Goal: Task Accomplishment & Management: Use online tool/utility

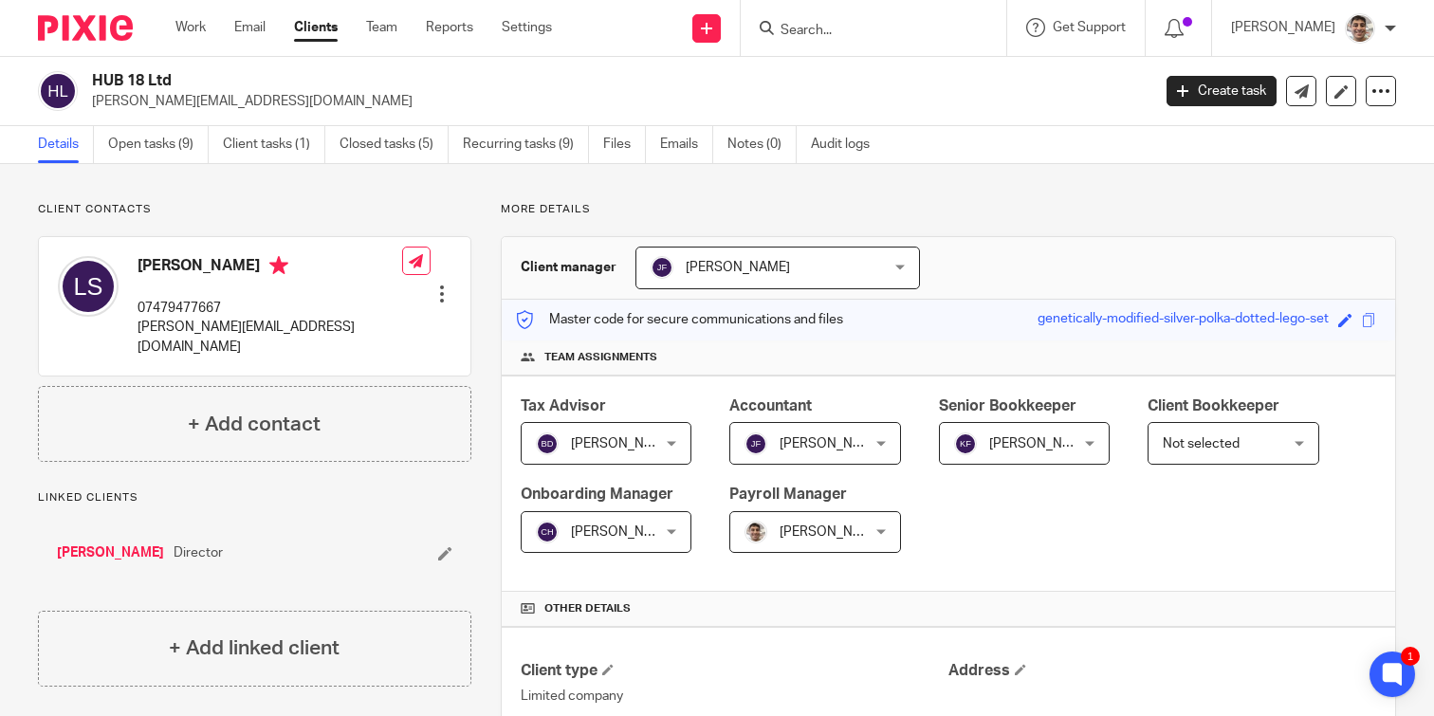
click at [893, 34] on input "Search" at bounding box center [864, 31] width 171 height 17
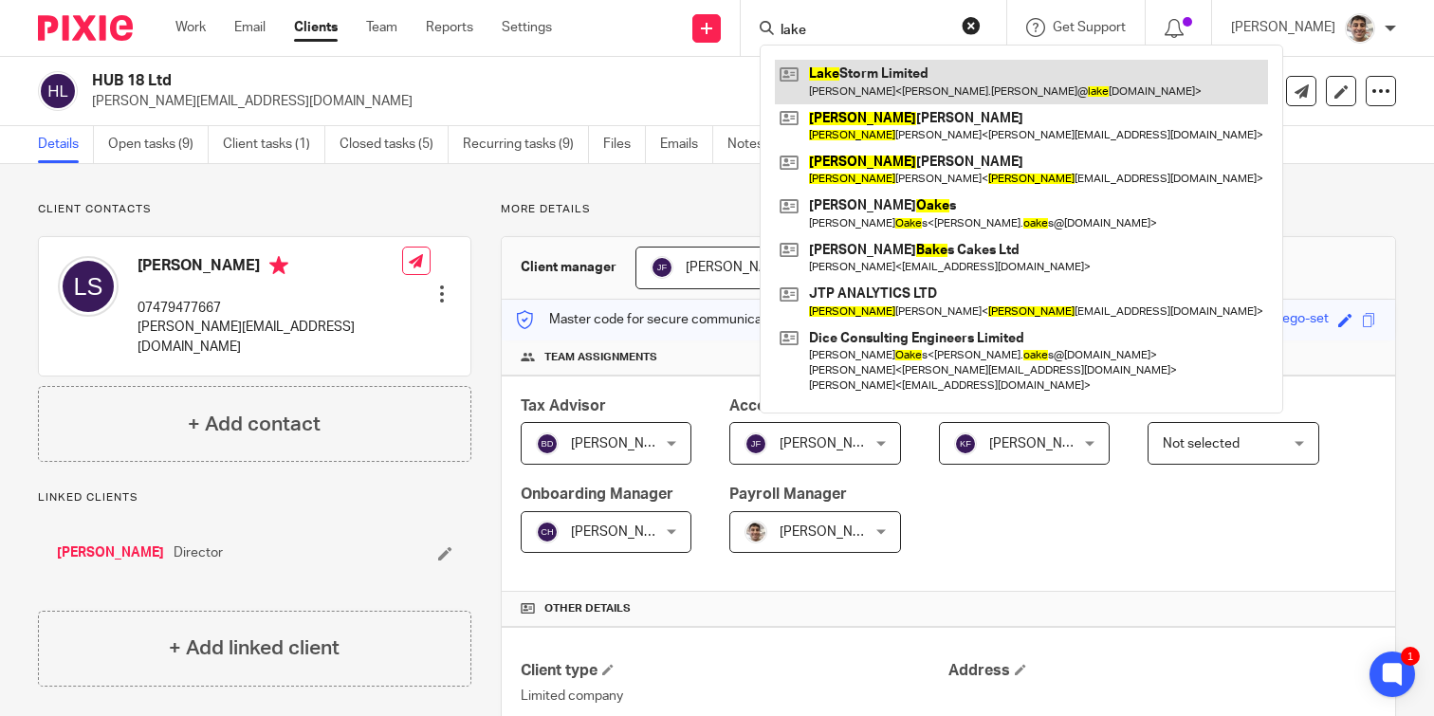
type input "lake"
click at [911, 80] on link at bounding box center [1021, 82] width 493 height 44
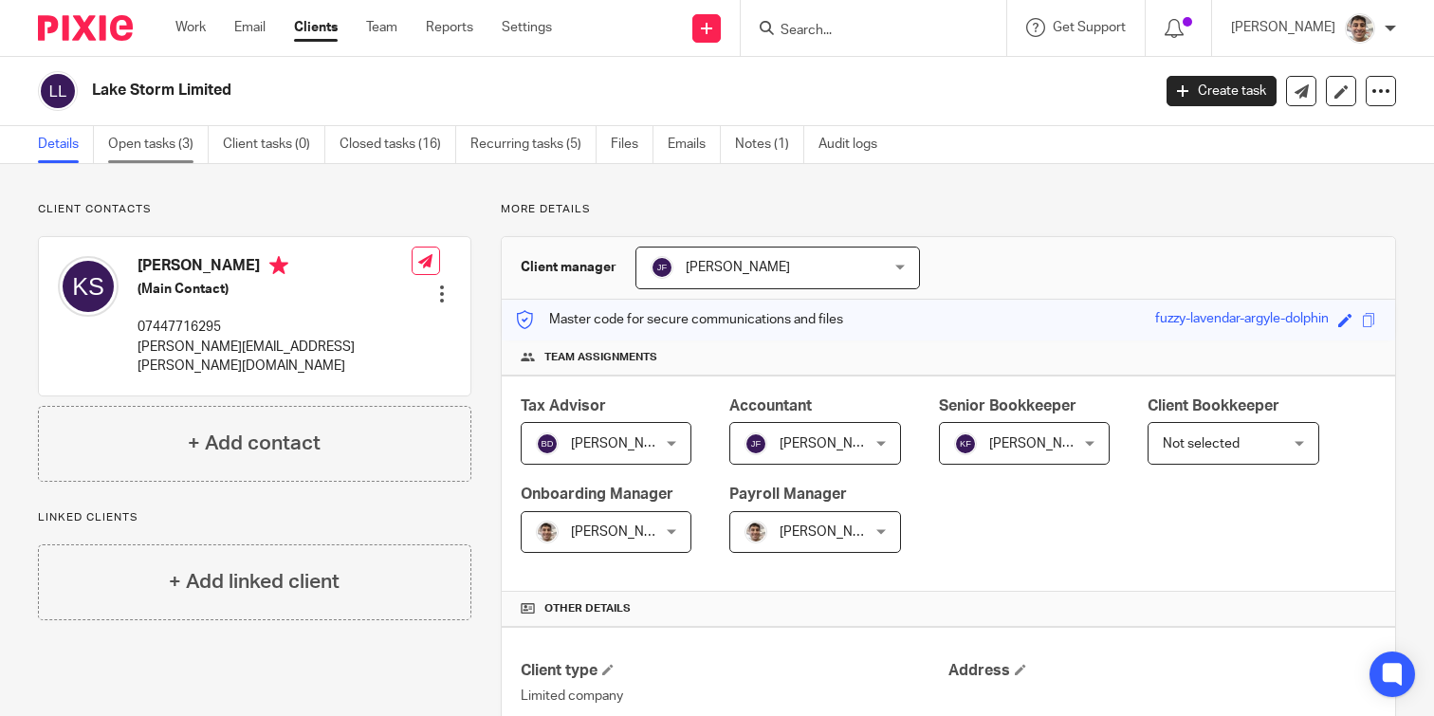
click at [139, 139] on link "Open tasks (3)" at bounding box center [158, 144] width 101 height 37
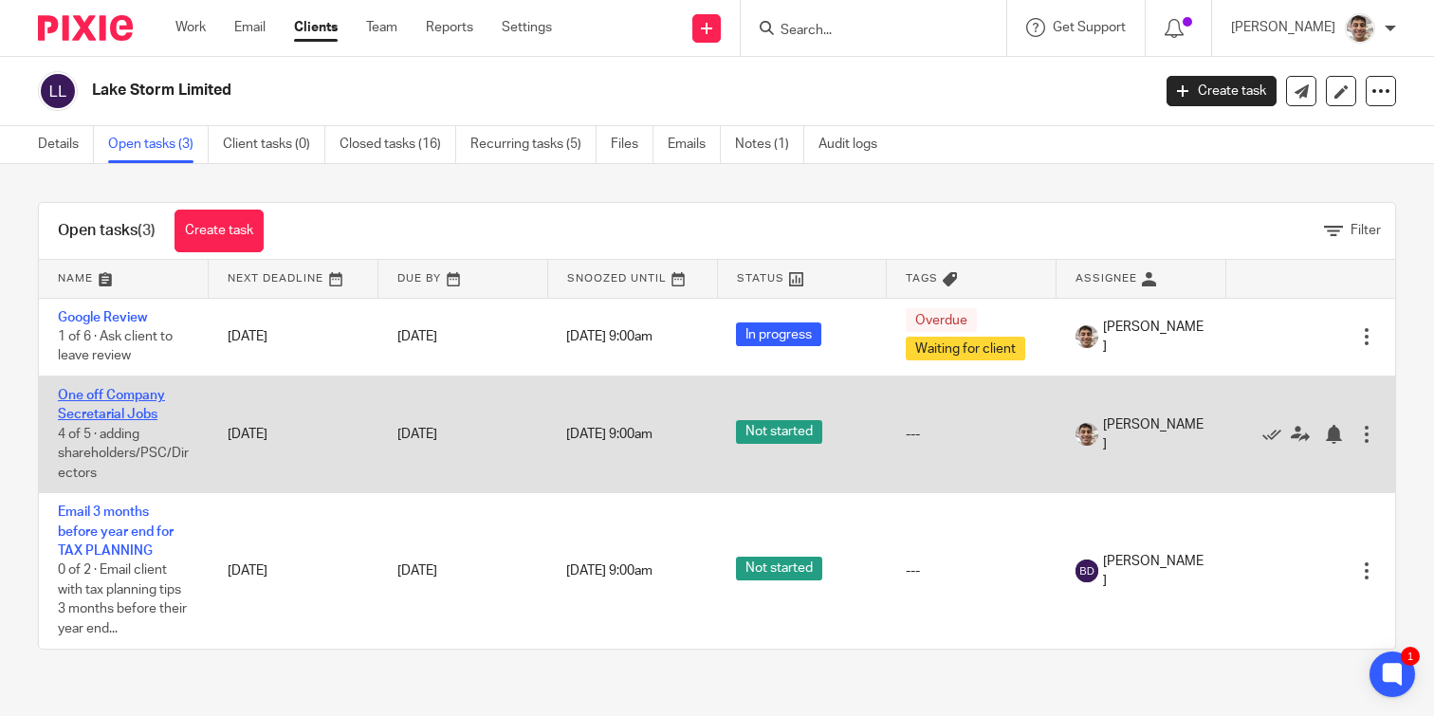
click at [125, 417] on link "One off Company Secretarial Jobs" at bounding box center [111, 405] width 107 height 32
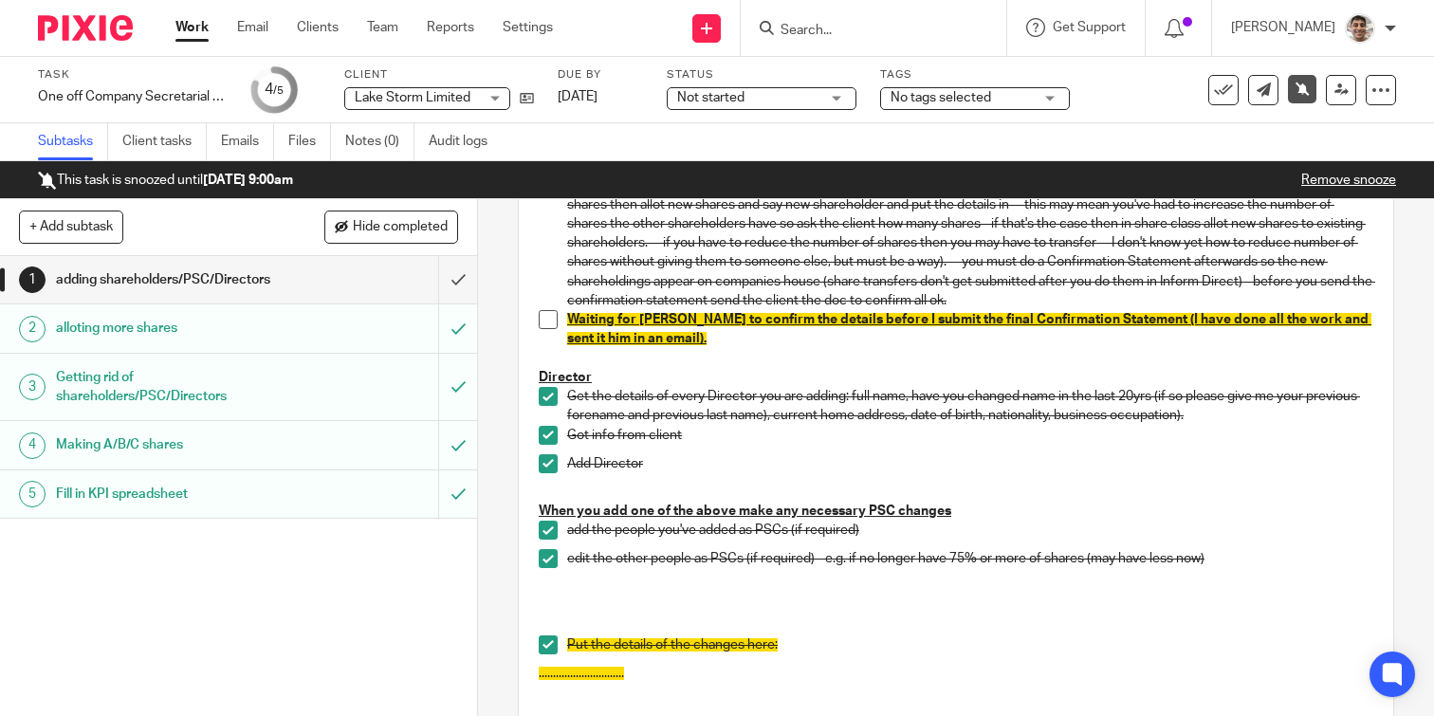
scroll to position [506, 0]
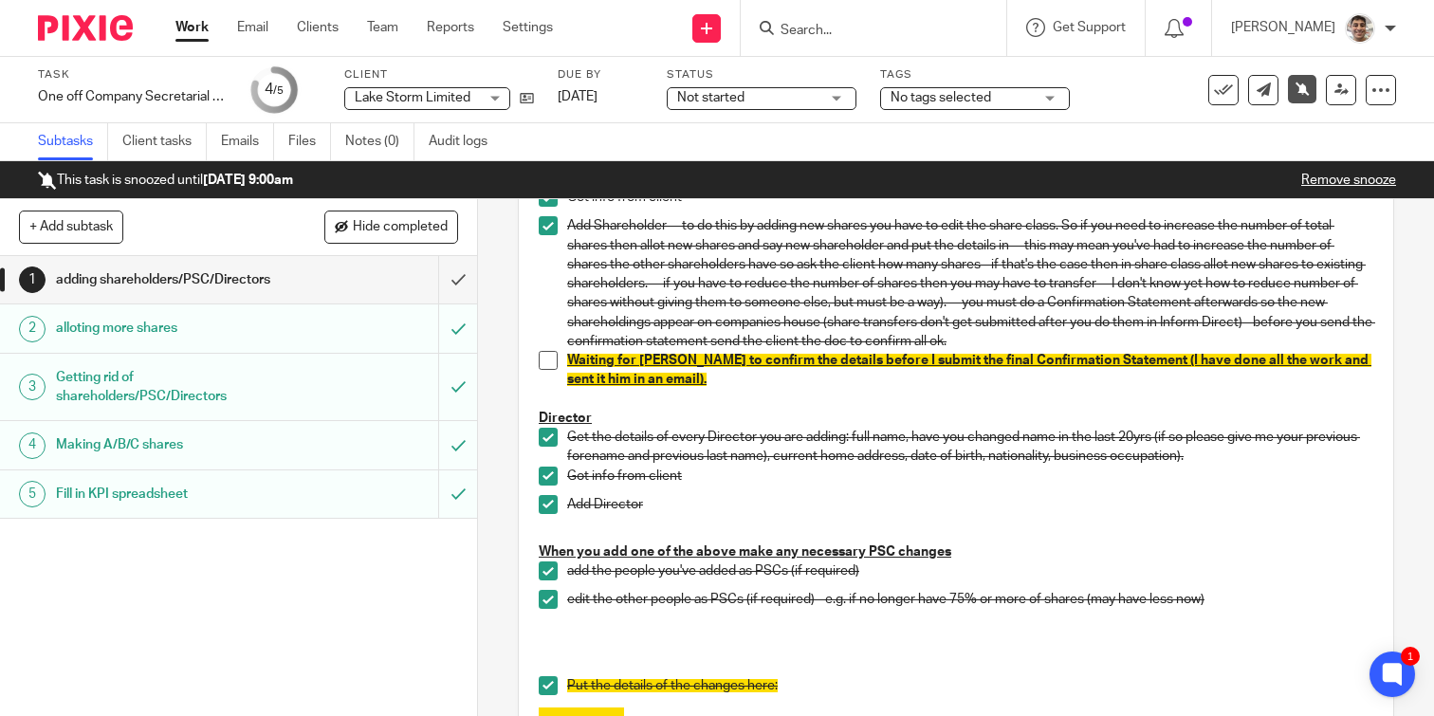
click at [556, 356] on span at bounding box center [548, 360] width 19 height 19
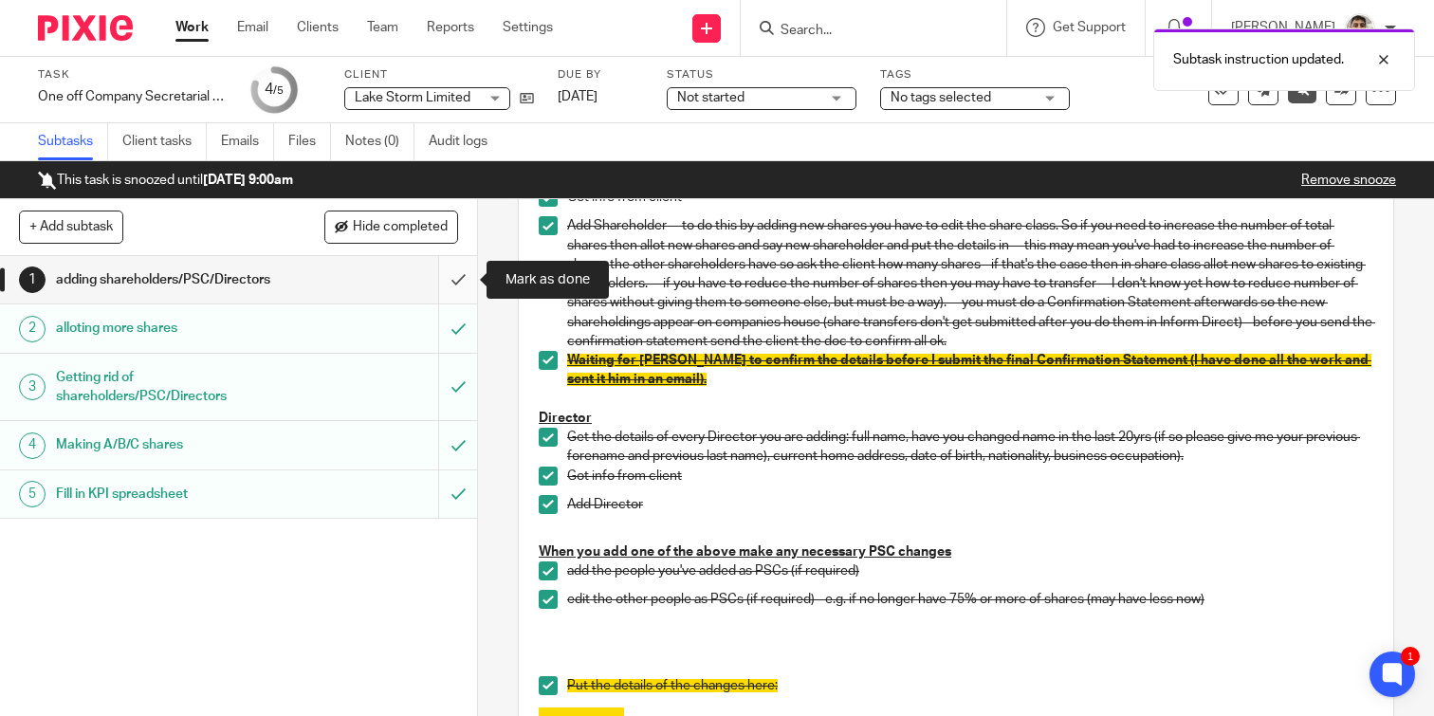
click at [454, 278] on input "submit" at bounding box center [238, 279] width 477 height 47
